Goal: Task Accomplishment & Management: Manage account settings

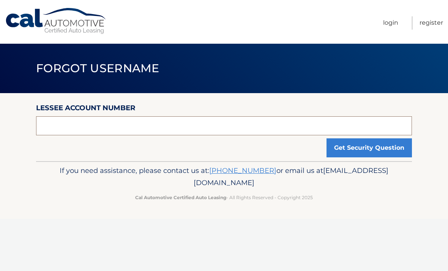
click at [175, 129] on input "text" at bounding box center [224, 125] width 376 height 19
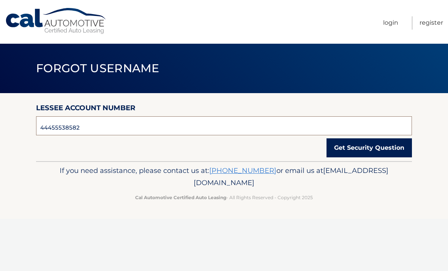
type input "44455538582"
click at [374, 147] on button "Get Security Question" at bounding box center [369, 147] width 85 height 19
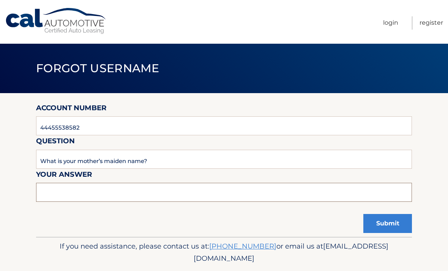
click at [168, 194] on input "text" at bounding box center [224, 192] width 376 height 19
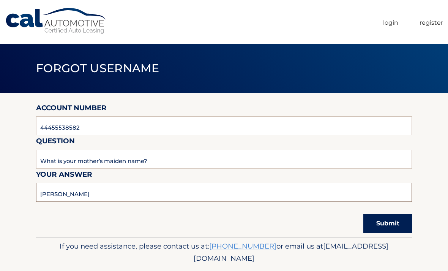
type input "Smith"
click at [392, 225] on button "Submit" at bounding box center [388, 223] width 49 height 19
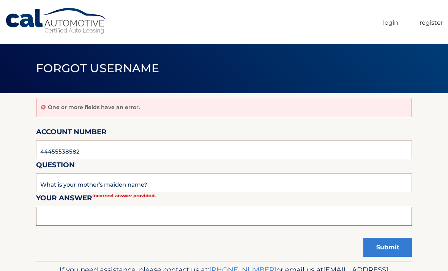
click at [89, 211] on input "text" at bounding box center [224, 216] width 376 height 19
type input "Balsam"
click at [392, 248] on button "Submit" at bounding box center [388, 247] width 49 height 19
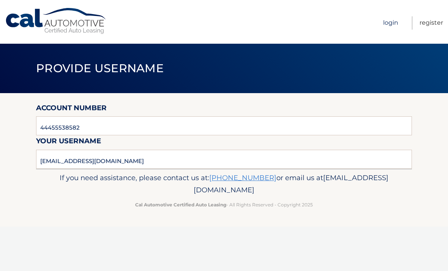
click at [390, 26] on link "Login" at bounding box center [390, 22] width 15 height 13
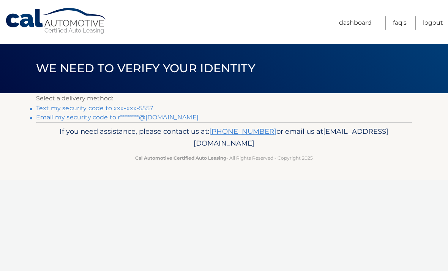
click at [117, 109] on link "Text my security code to xxx-xxx-5557" at bounding box center [94, 107] width 117 height 7
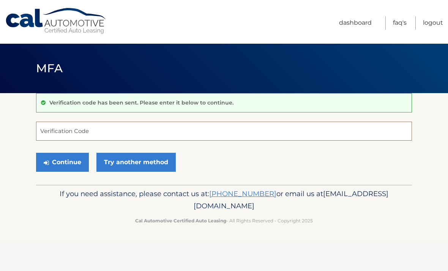
click at [113, 128] on input "Verification Code" at bounding box center [224, 131] width 376 height 19
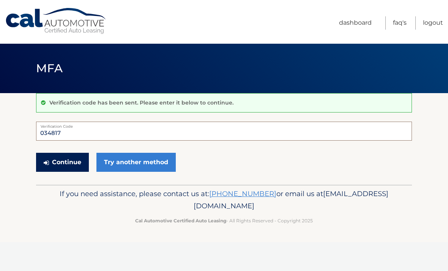
type input "034817"
click at [74, 161] on button "Continue" at bounding box center [62, 162] width 53 height 19
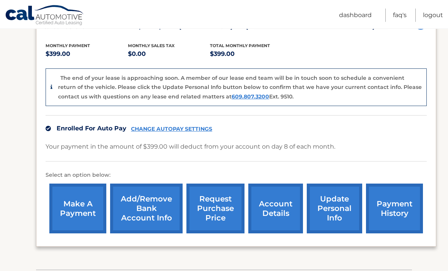
click at [226, 203] on link "request purchase price" at bounding box center [216, 209] width 58 height 50
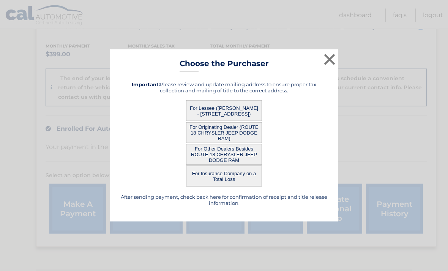
scroll to position [152, 0]
click at [327, 67] on button "×" at bounding box center [329, 59] width 15 height 15
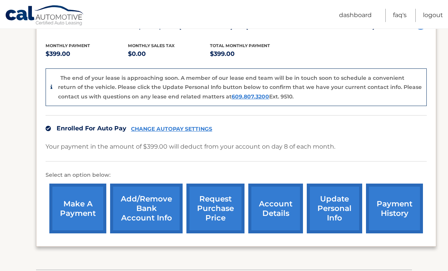
click at [221, 210] on link "request purchase price" at bounding box center [216, 208] width 58 height 50
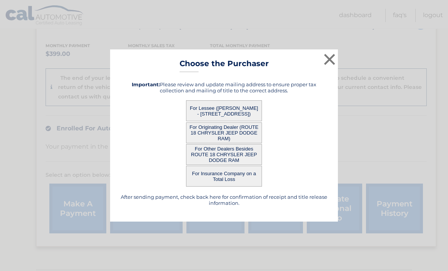
click at [239, 120] on button "For Lessee (MARLA GROSS - 12 WOODCREST TERRACE, , MANALAPAN, NJ 07726)" at bounding box center [224, 110] width 76 height 21
click at [248, 206] on h5 "After sending payment, check back here for confirmation of receipt and title re…" at bounding box center [224, 200] width 209 height 12
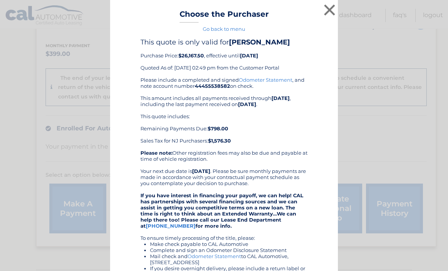
scroll to position [0, 0]
click at [335, 11] on button "×" at bounding box center [329, 9] width 15 height 15
